Goal: Task Accomplishment & Management: Use online tool/utility

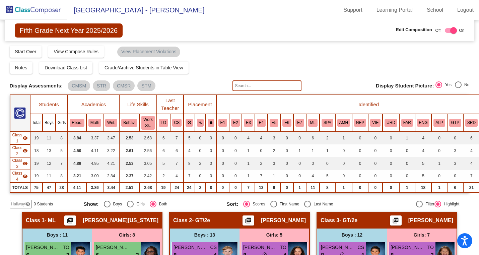
scroll to position [223, 0]
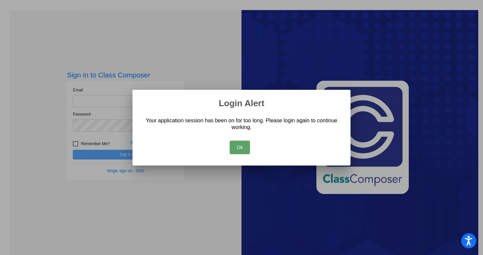
click at [249, 143] on button "Ok" at bounding box center [240, 147] width 20 height 13
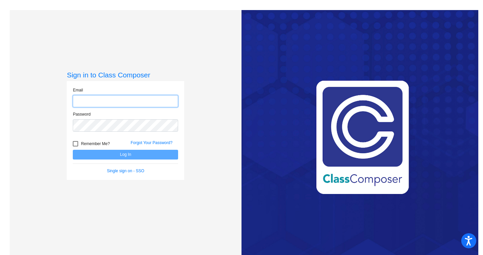
click at [113, 100] on input "email" at bounding box center [125, 101] width 105 height 12
type input "kjones100@cherrycreekschools.org"
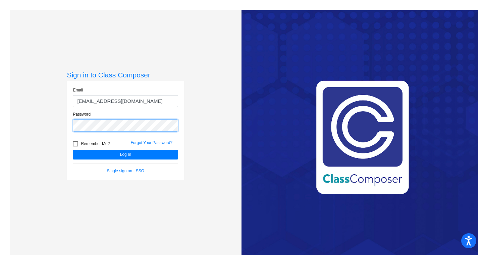
click at [73, 150] on button "Log In" at bounding box center [125, 155] width 105 height 10
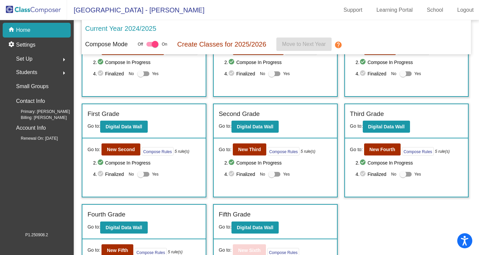
scroll to position [57, 0]
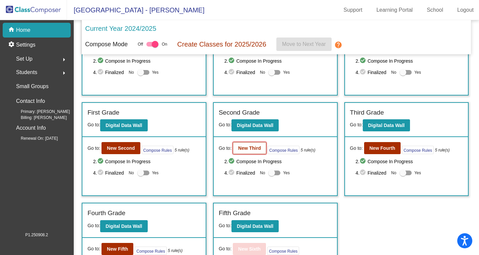
click at [253, 148] on b "New Third" at bounding box center [249, 147] width 23 height 5
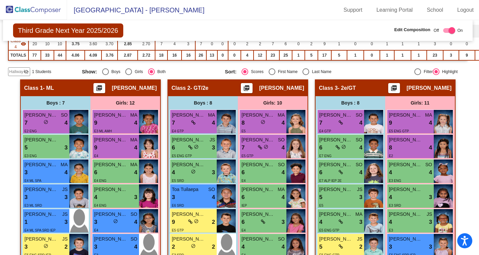
scroll to position [0, 2]
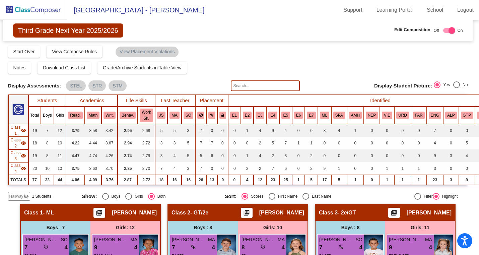
click at [16, 197] on span "Hallway" at bounding box center [16, 196] width 14 height 6
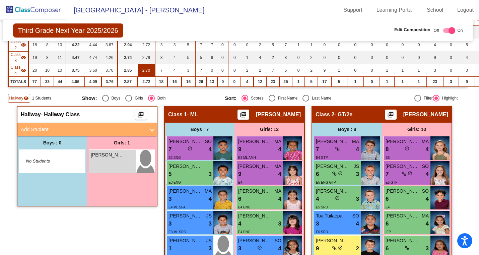
scroll to position [102, 2]
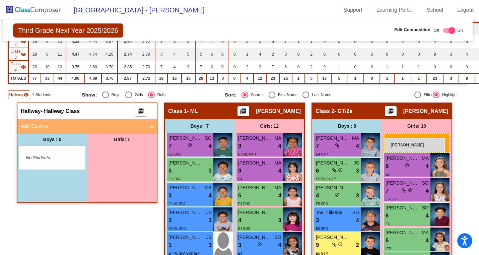
drag, startPoint x: 119, startPoint y: 158, endPoint x: 385, endPoint y: 138, distance: 266.5
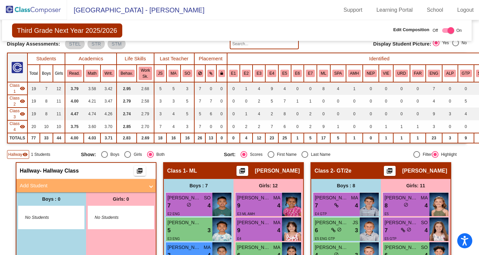
scroll to position [0, 3]
